Goal: Task Accomplishment & Management: Manage account settings

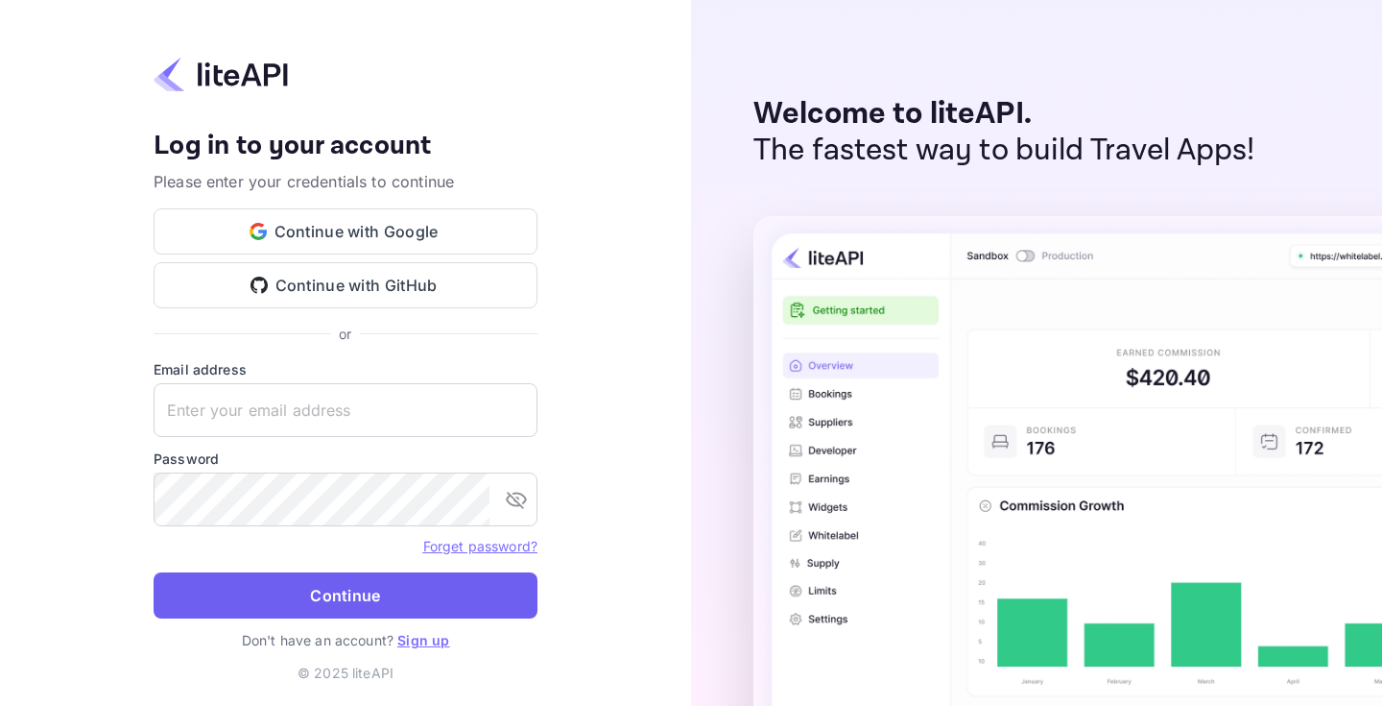
type input "[EMAIL_ADDRESS][DOMAIN_NAME]"
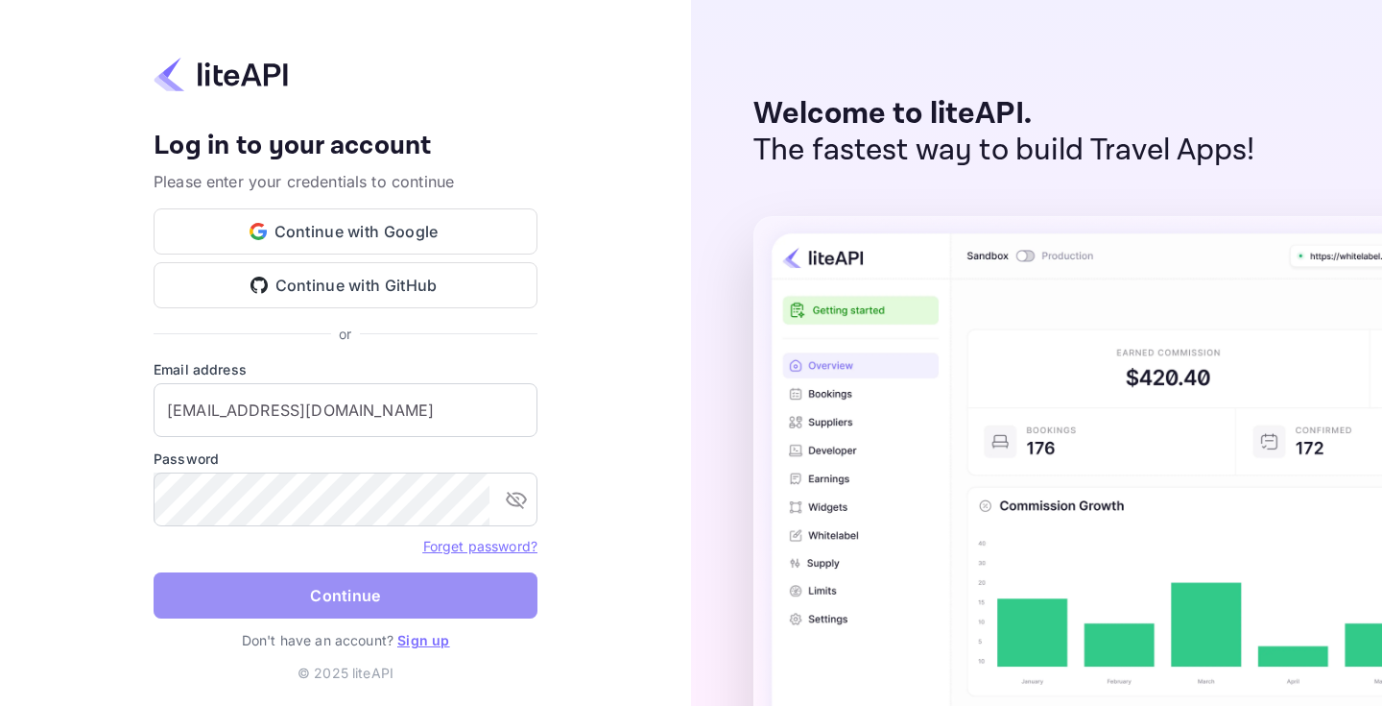
click at [335, 588] on button "Continue" at bounding box center [346, 595] width 384 height 46
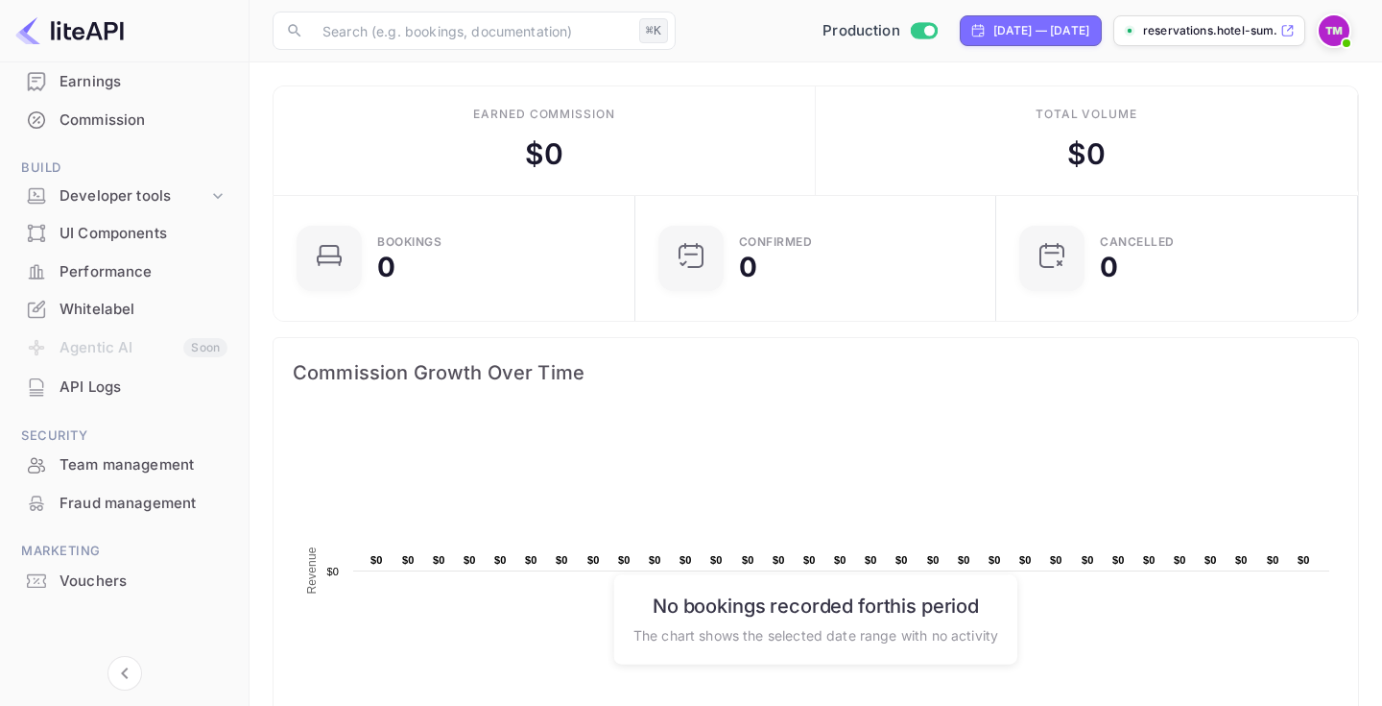
click at [132, 307] on div "Whitelabel" at bounding box center [144, 310] width 168 height 22
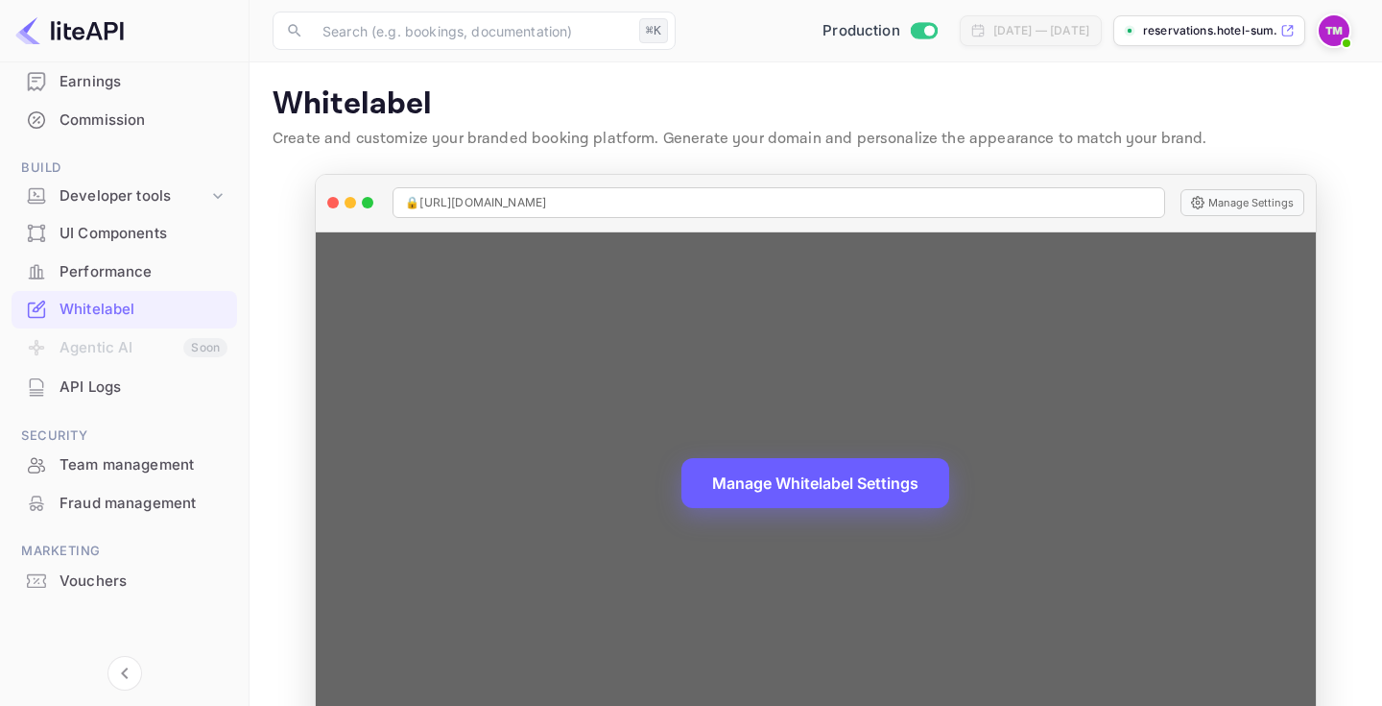
click at [799, 481] on button "Manage Whitelabel Settings" at bounding box center [816, 483] width 268 height 50
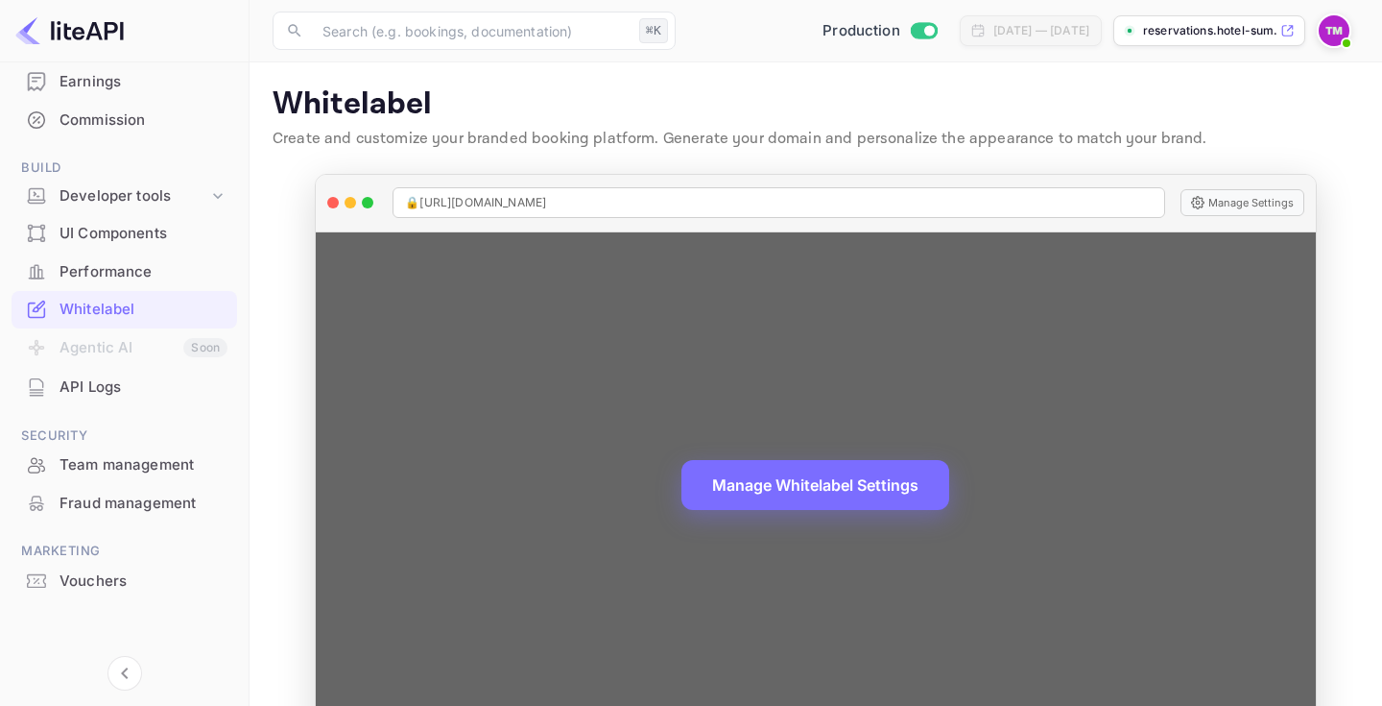
scroll to position [55, 0]
